Goal: Book appointment/travel/reservation

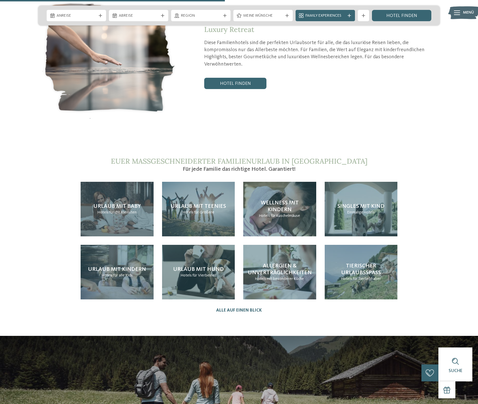
scroll to position [1103, 0]
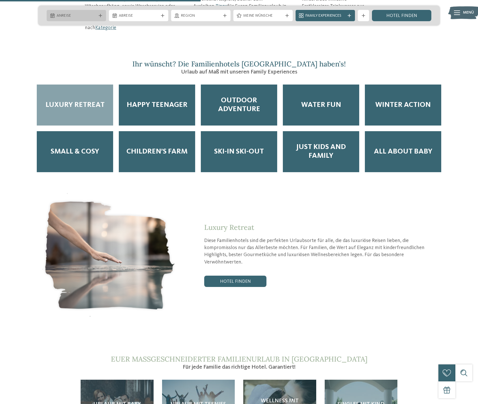
click at [83, 16] on span "Anreise" at bounding box center [77, 16] width 40 height 6
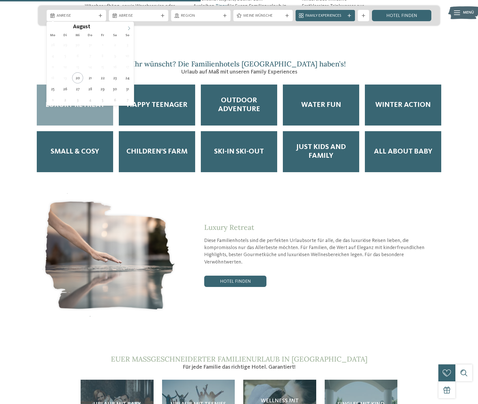
click at [129, 29] on icon at bounding box center [129, 28] width 4 height 4
type div "11.10.2025"
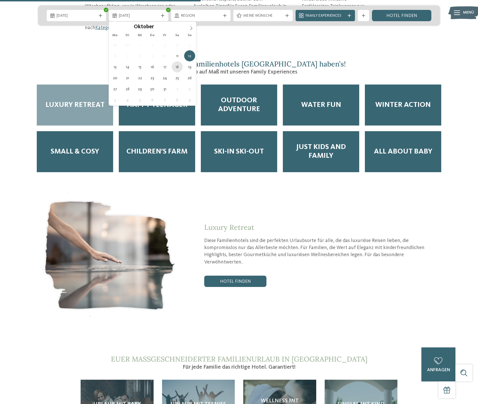
type div "18.10.2025"
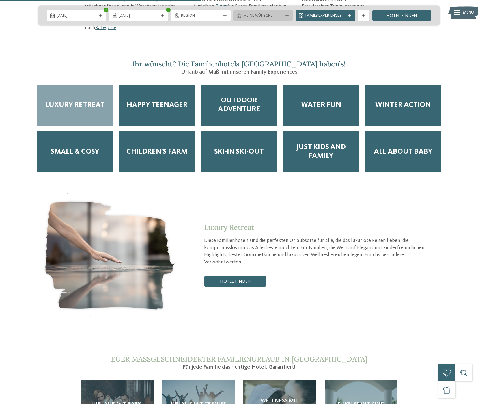
click at [264, 16] on span "Meine Wünsche" at bounding box center [263, 16] width 40 height 6
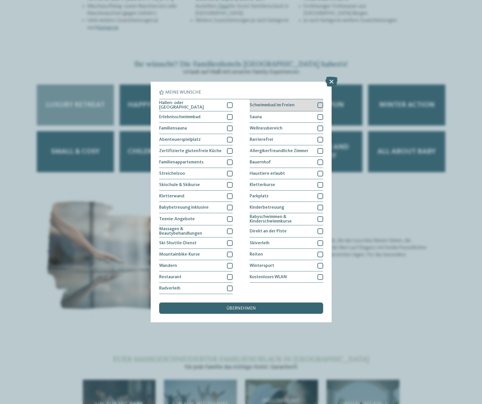
click at [320, 106] on div at bounding box center [321, 105] width 6 height 6
click at [320, 127] on div at bounding box center [321, 129] width 6 height 6
click at [251, 305] on div "übernehmen" at bounding box center [241, 308] width 164 height 11
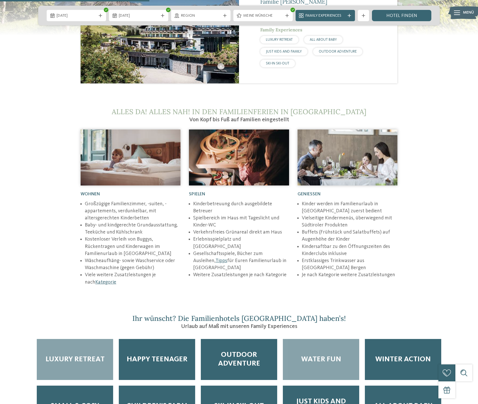
scroll to position [679, 0]
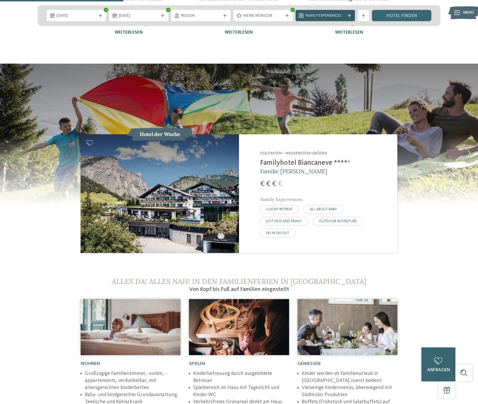
click at [350, 15] on icon at bounding box center [349, 15] width 3 height 3
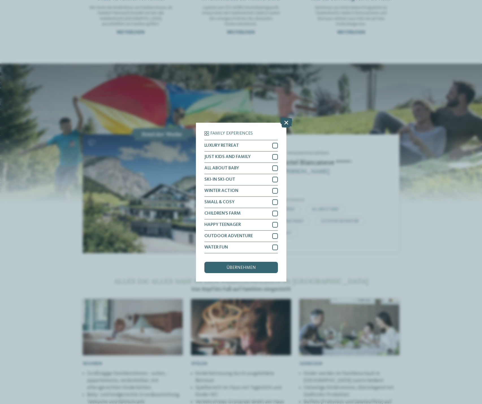
click at [288, 121] on icon at bounding box center [286, 122] width 12 height 10
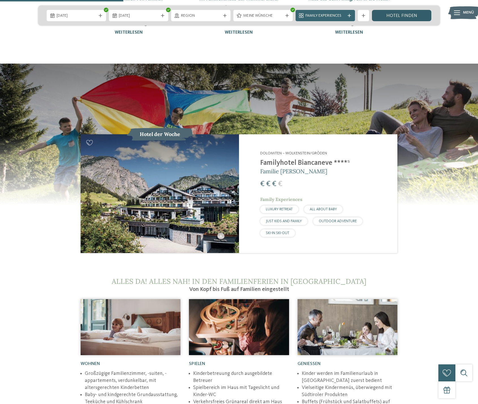
click at [401, 14] on link "Hotel finden" at bounding box center [401, 15] width 59 height 11
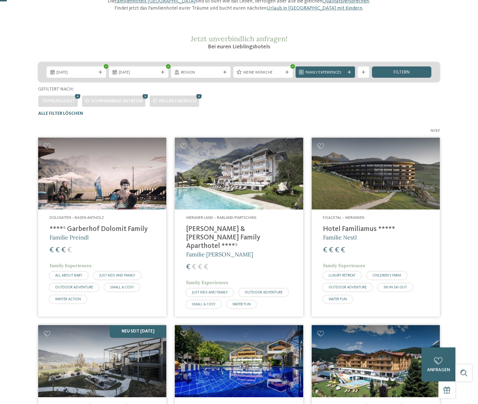
scroll to position [113, 0]
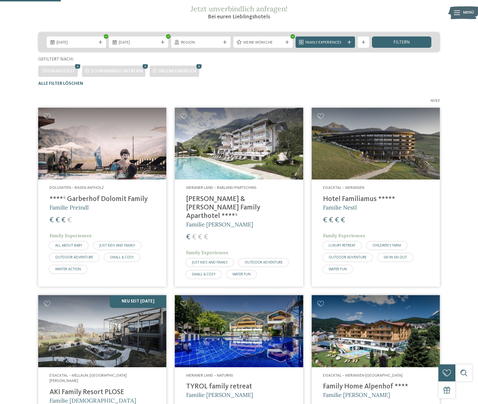
click at [108, 215] on div "Dolomiten – Rasen-Antholz ****ˢ Garberhof Dolomit Family Familie Preindl € € € …" at bounding box center [102, 231] width 128 height 102
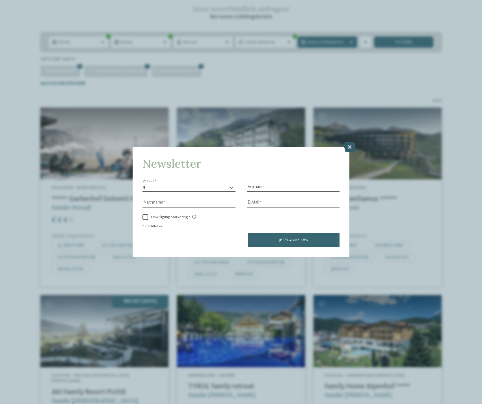
click at [349, 149] on icon at bounding box center [350, 147] width 12 height 10
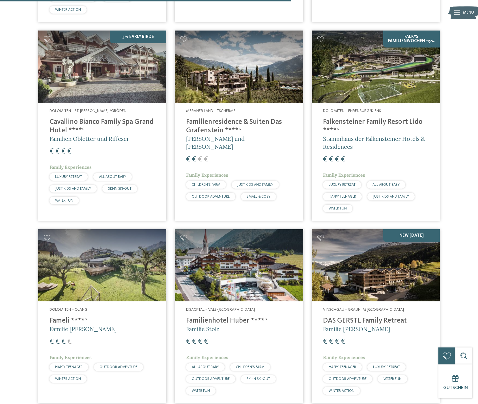
scroll to position [537, 0]
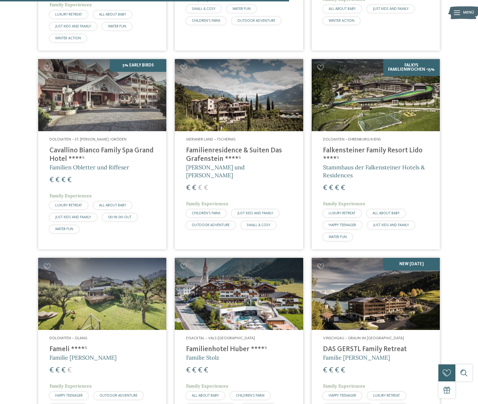
click at [225, 108] on img at bounding box center [239, 95] width 128 height 72
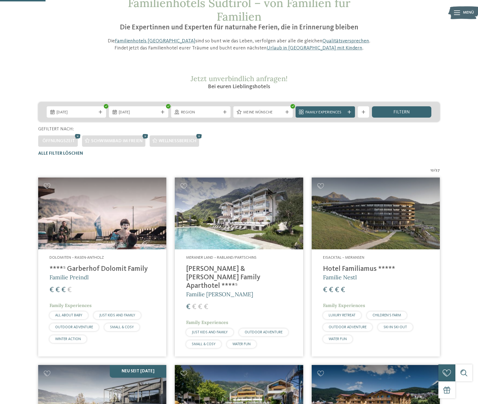
scroll to position [0, 0]
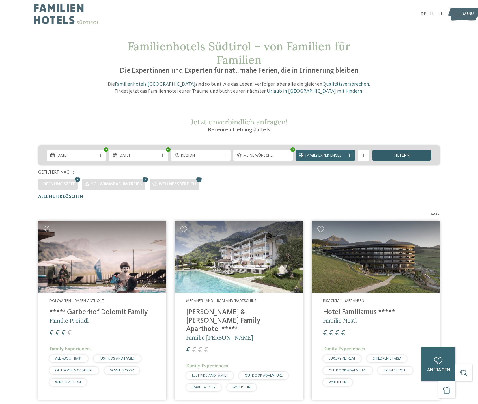
click at [403, 156] on span "filtern" at bounding box center [401, 155] width 16 height 5
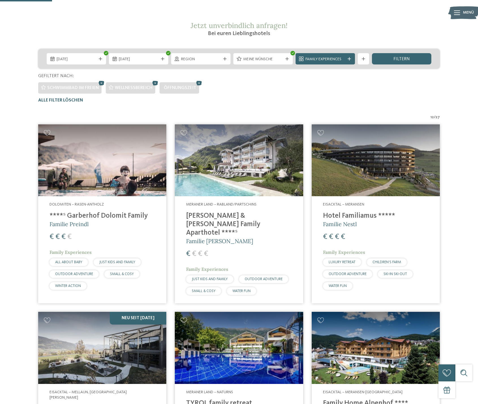
scroll to position [16, 0]
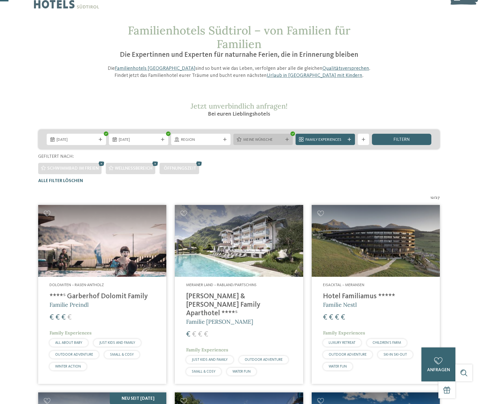
click at [257, 137] on span "Meine Wünsche" at bounding box center [263, 140] width 40 height 6
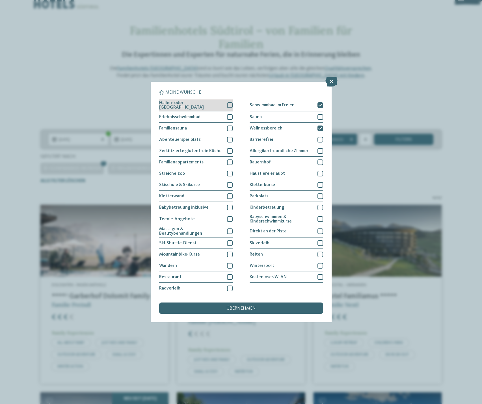
click at [230, 106] on div at bounding box center [230, 105] width 6 height 6
click at [228, 277] on div at bounding box center [230, 277] width 6 height 6
click at [246, 309] on span "übernehmen" at bounding box center [241, 308] width 29 height 5
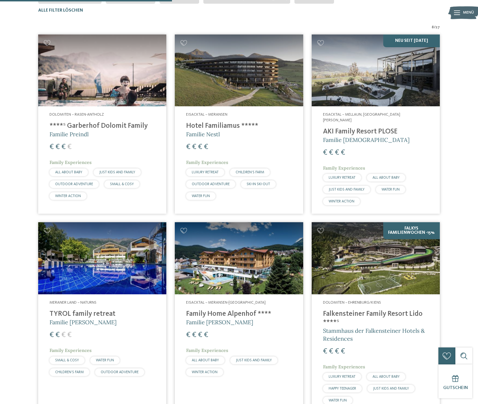
scroll to position [186, 0]
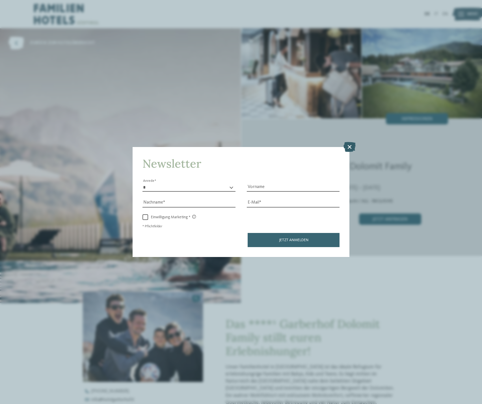
click at [346, 145] on icon at bounding box center [350, 147] width 12 height 10
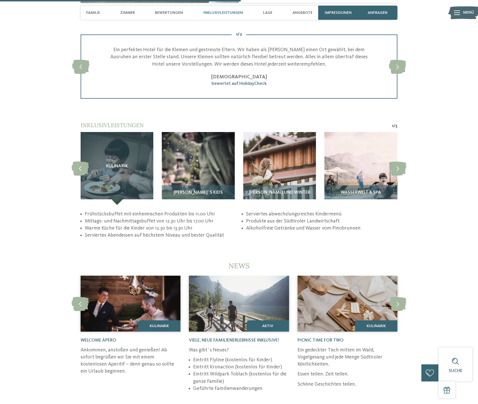
scroll to position [1131, 0]
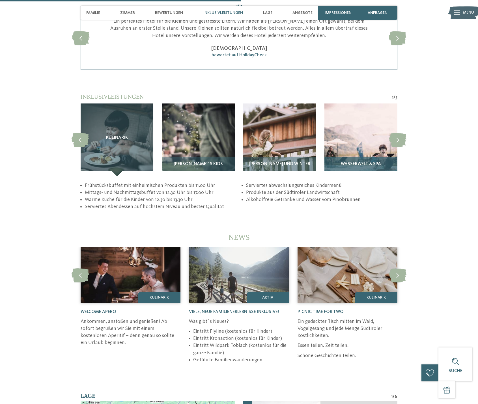
click at [353, 134] on img at bounding box center [360, 140] width 73 height 73
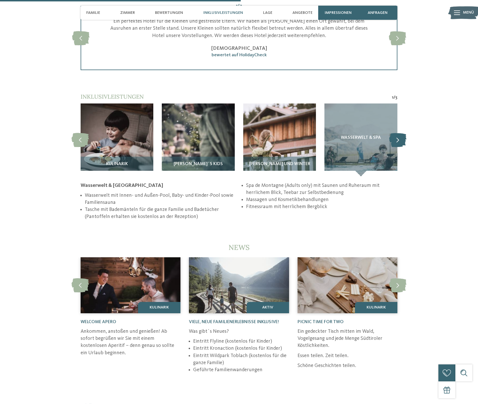
click at [401, 135] on icon at bounding box center [397, 140] width 17 height 14
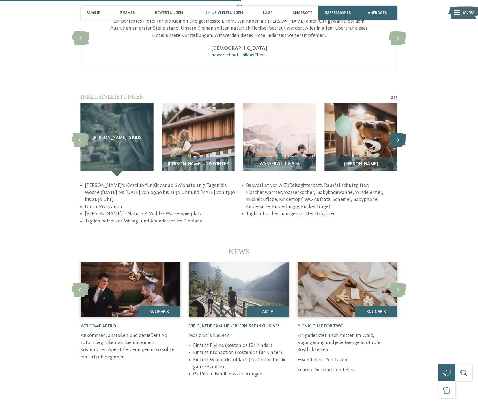
click at [401, 135] on icon at bounding box center [397, 140] width 17 height 14
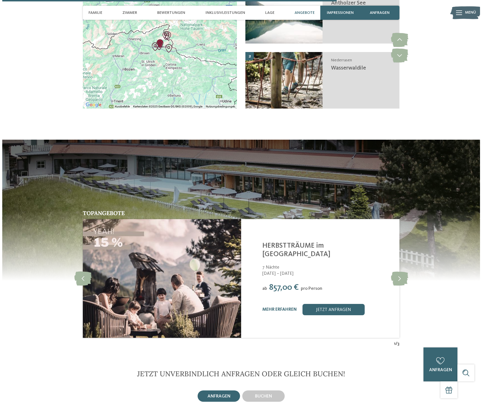
scroll to position [1612, 0]
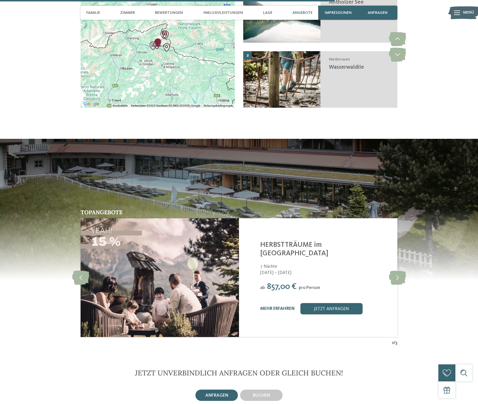
click at [277, 307] on link "mehr erfahren" at bounding box center [277, 309] width 35 height 5
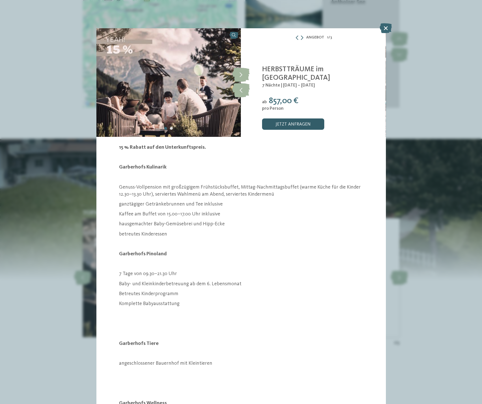
click at [302, 123] on link "jetzt anfragen" at bounding box center [293, 124] width 62 height 11
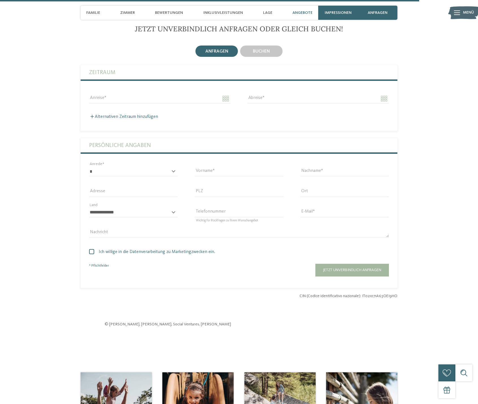
scroll to position [1957, 0]
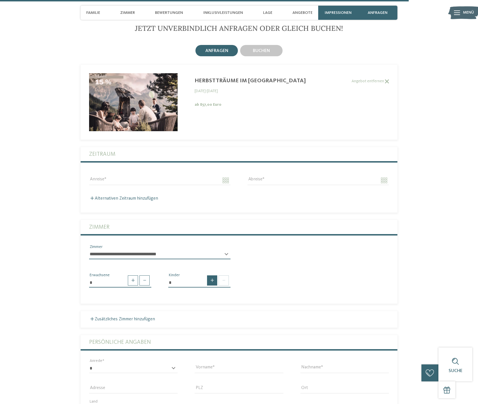
click at [213, 276] on span at bounding box center [212, 281] width 10 height 10
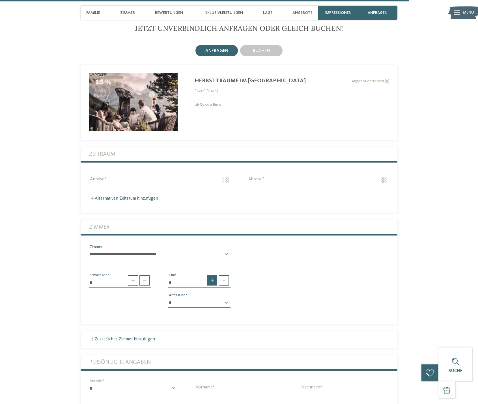
click at [213, 276] on span at bounding box center [212, 281] width 10 height 10
type input "*"
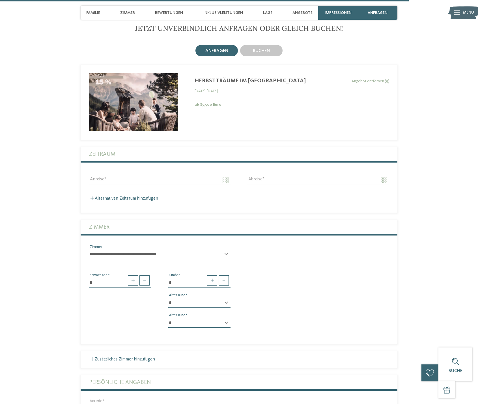
click at [186, 298] on select "* * * * * * * * * * * ** ** ** ** ** ** ** **" at bounding box center [199, 303] width 62 height 10
select select "*"
click at [168, 298] on select "* * * * * * * * * * * ** ** ** ** ** ** ** **" at bounding box center [199, 303] width 62 height 10
click at [173, 318] on select "* * * * * * * * * * * ** ** ** ** ** ** ** **" at bounding box center [199, 323] width 62 height 10
select select "*"
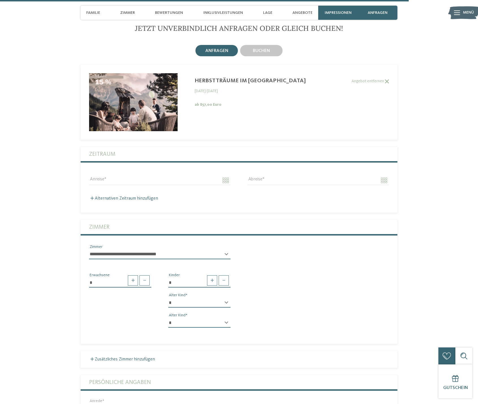
click at [168, 318] on select "* * * * * * * * * * * ** ** ** ** ** ** ** **" at bounding box center [199, 323] width 62 height 10
click at [137, 176] on input "Anreise" at bounding box center [159, 181] width 141 height 10
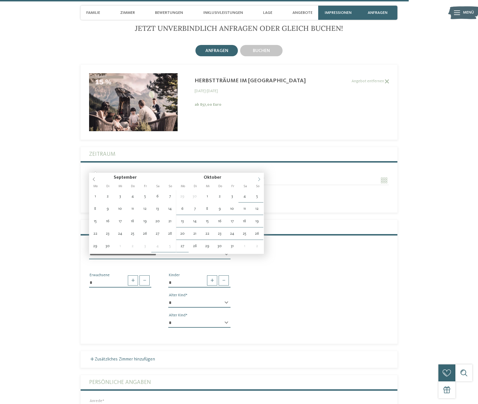
click at [259, 178] on icon at bounding box center [259, 179] width 4 height 4
type input "**********"
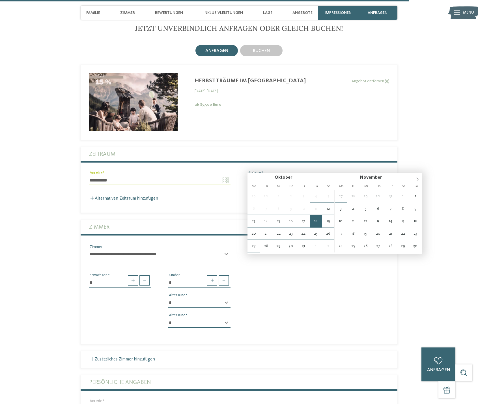
type input "**********"
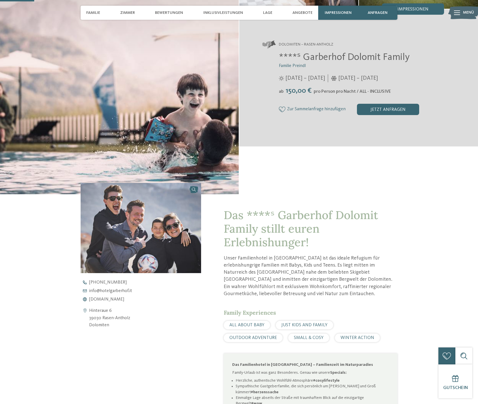
scroll to position [0, 0]
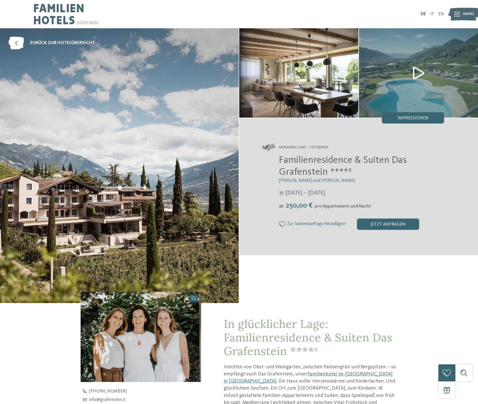
click at [419, 70] on img at bounding box center [418, 72] width 119 height 89
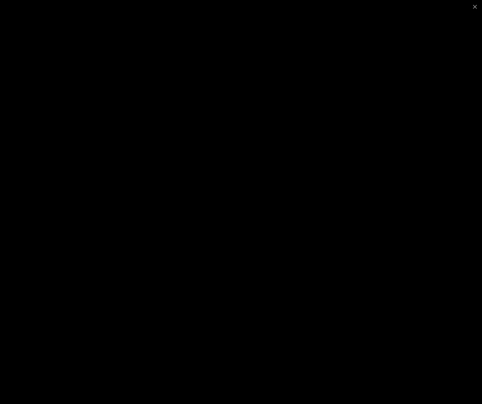
click at [274, 114] on div at bounding box center [241, 202] width 482 height 404
